Goal: Find contact information: Find contact information

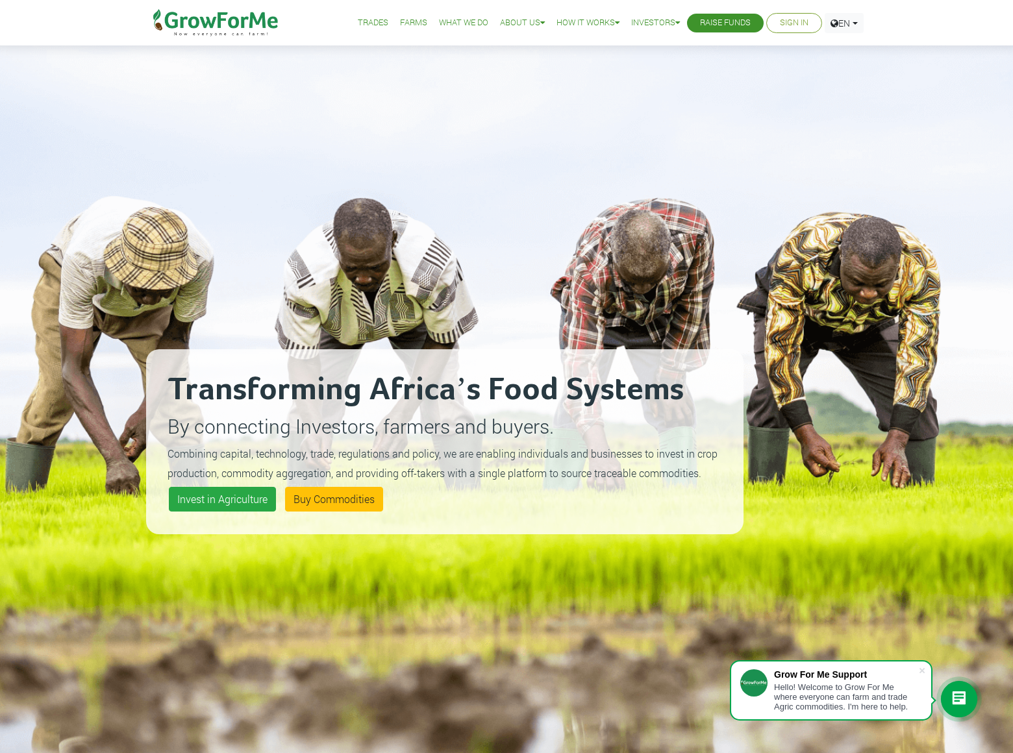
scroll to position [2716, 0]
